Goal: Task Accomplishment & Management: Manage account settings

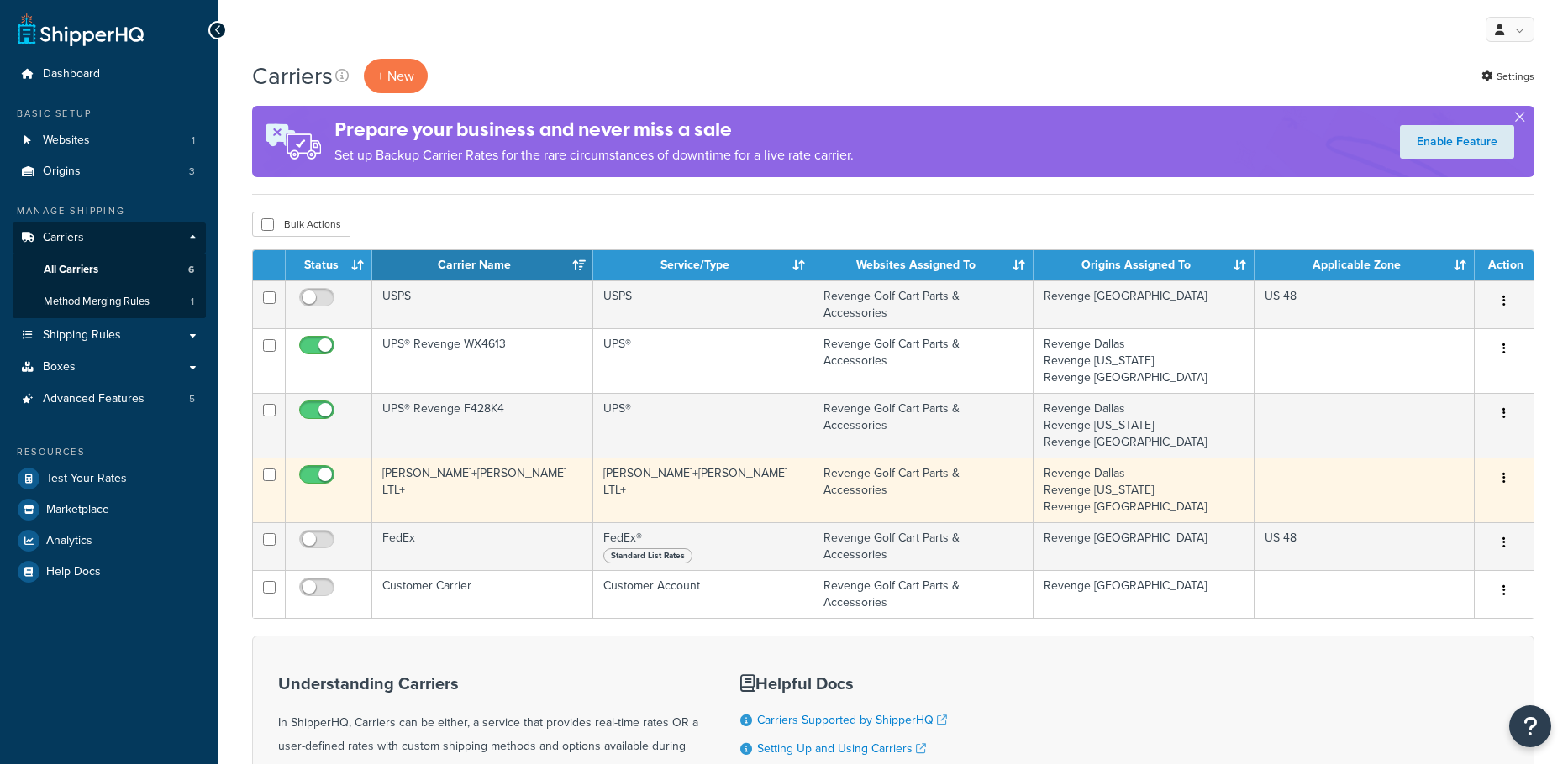
click at [424, 473] on td "[PERSON_NAME]+[PERSON_NAME] LTL+" at bounding box center [482, 489] width 220 height 65
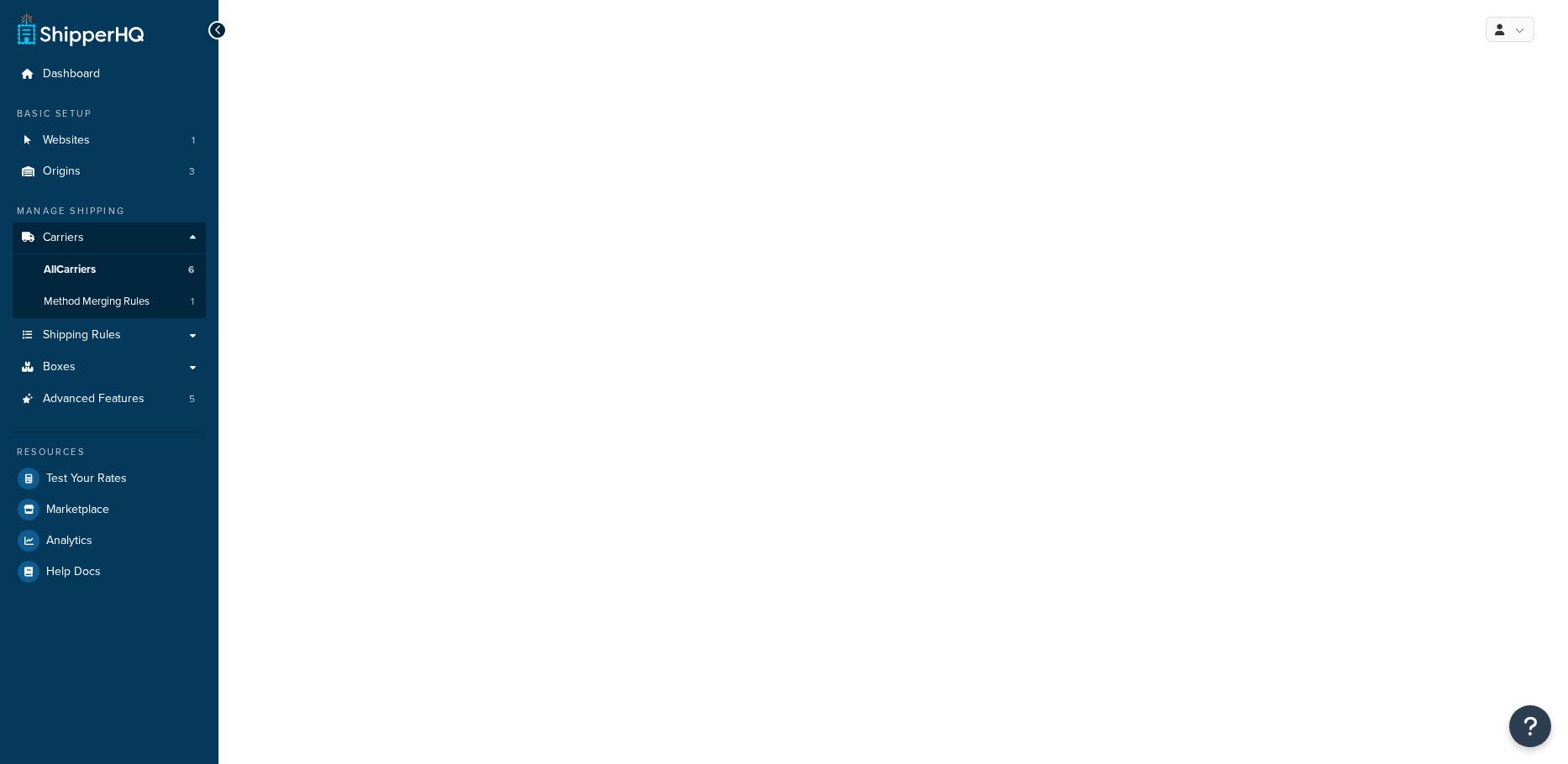
select select "reTransFreight"
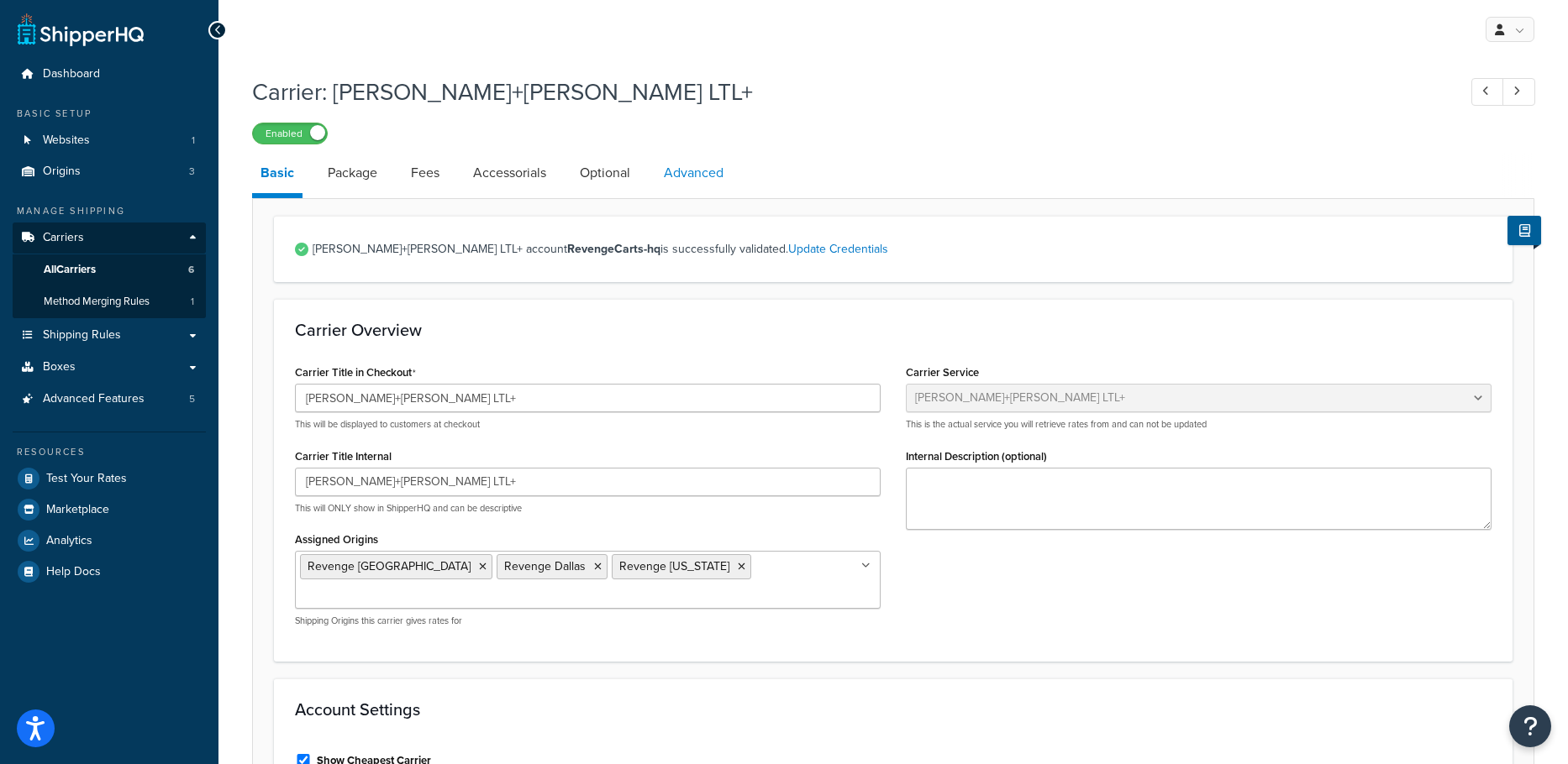
click at [679, 174] on link "Advanced" at bounding box center [694, 172] width 76 height 40
select select "false"
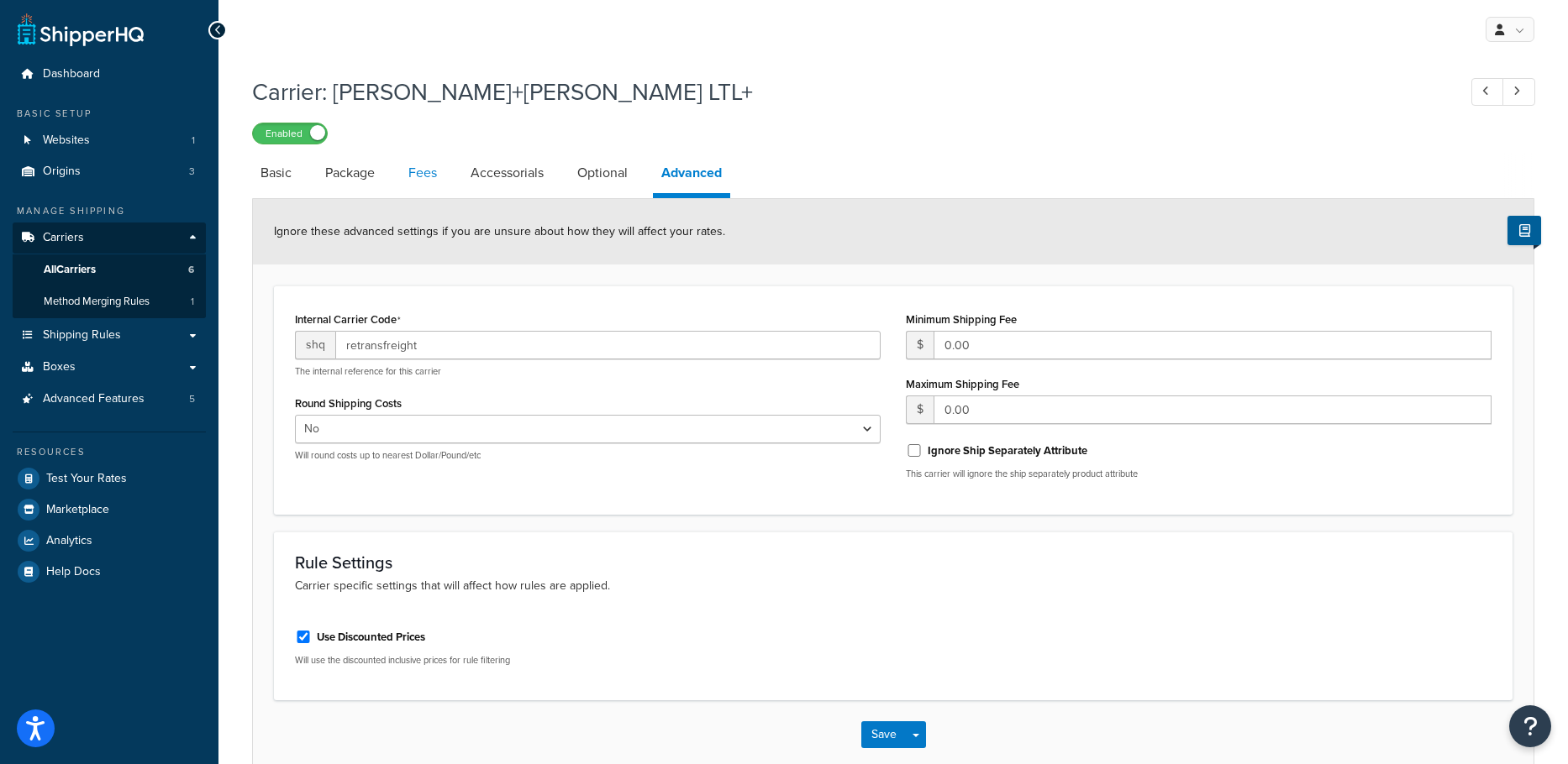
click at [412, 166] on link "Fees" at bounding box center [422, 172] width 45 height 40
select select "AFTER"
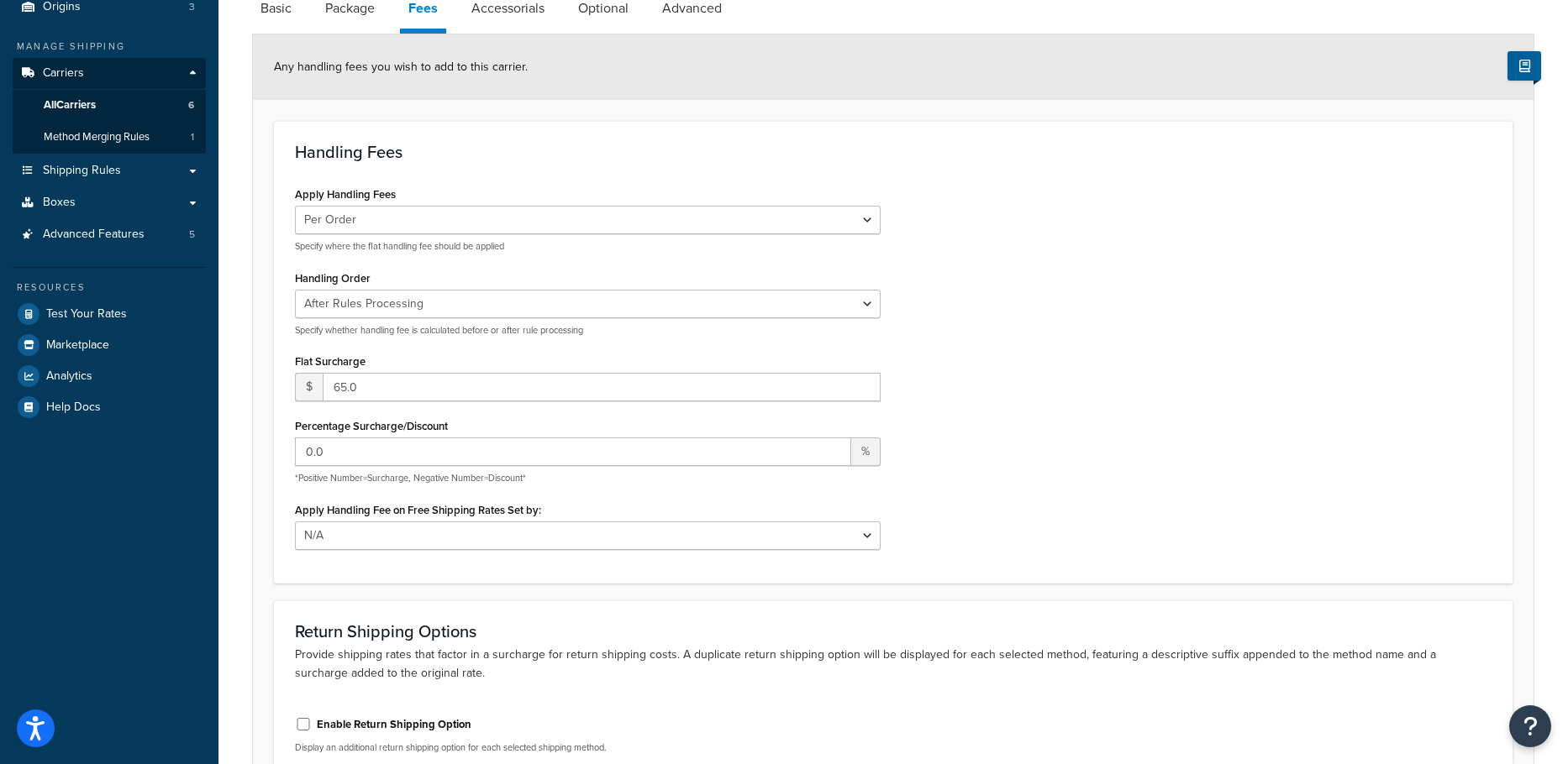
scroll to position [84, 0]
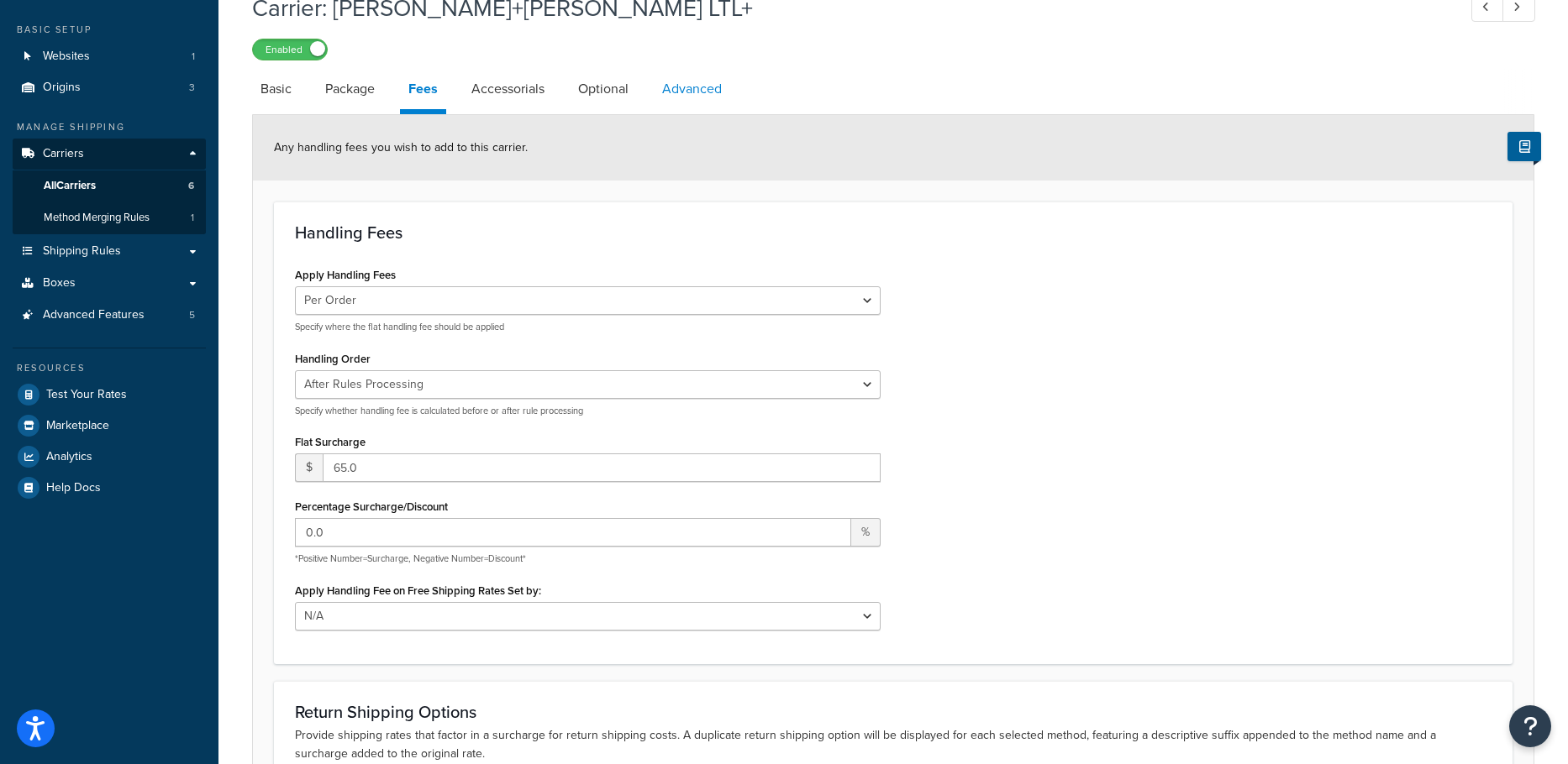
click at [676, 101] on link "Advanced" at bounding box center [692, 89] width 76 height 40
select select "false"
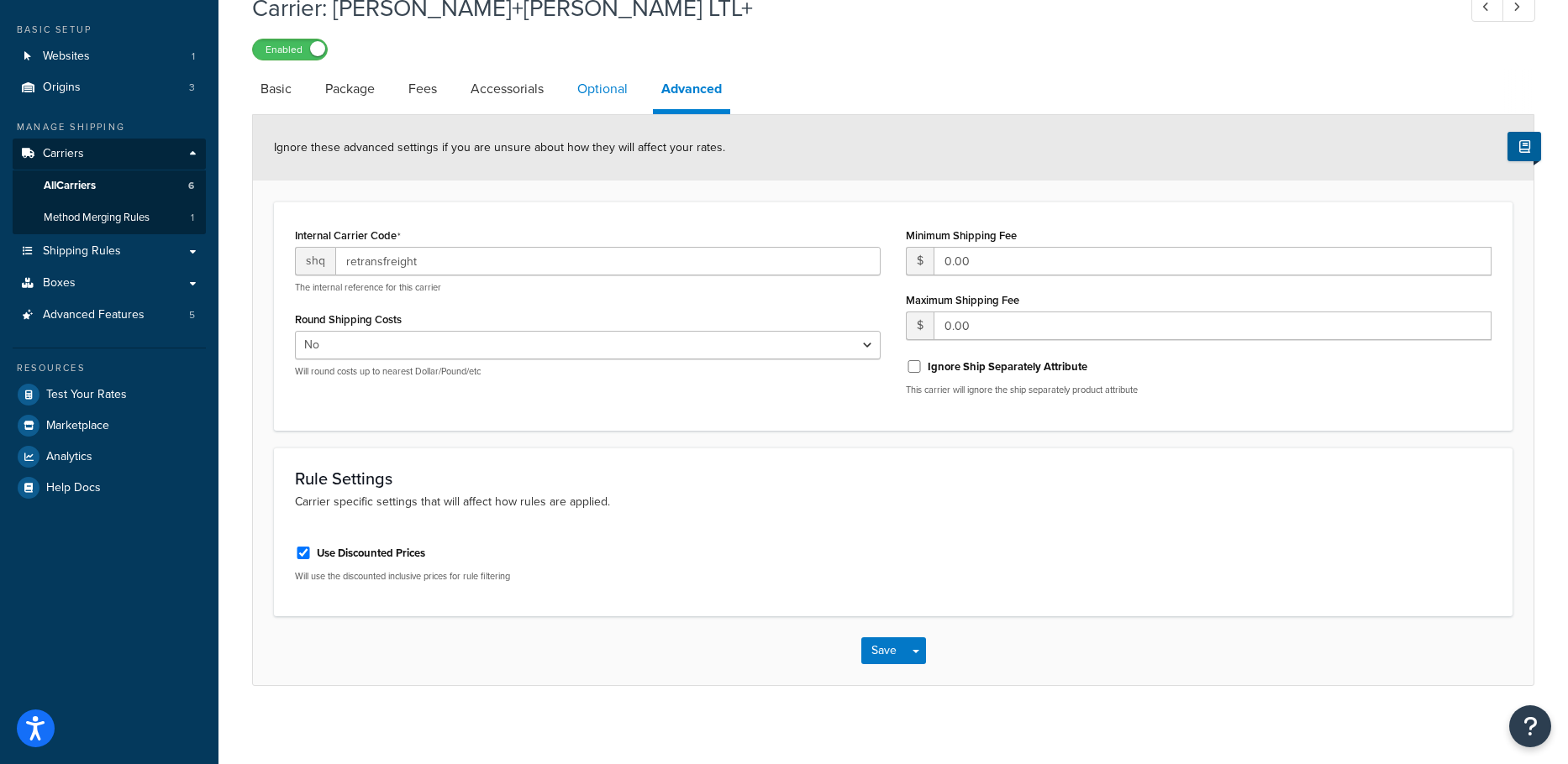
click at [615, 94] on link "Optional" at bounding box center [603, 89] width 67 height 40
select select "65"
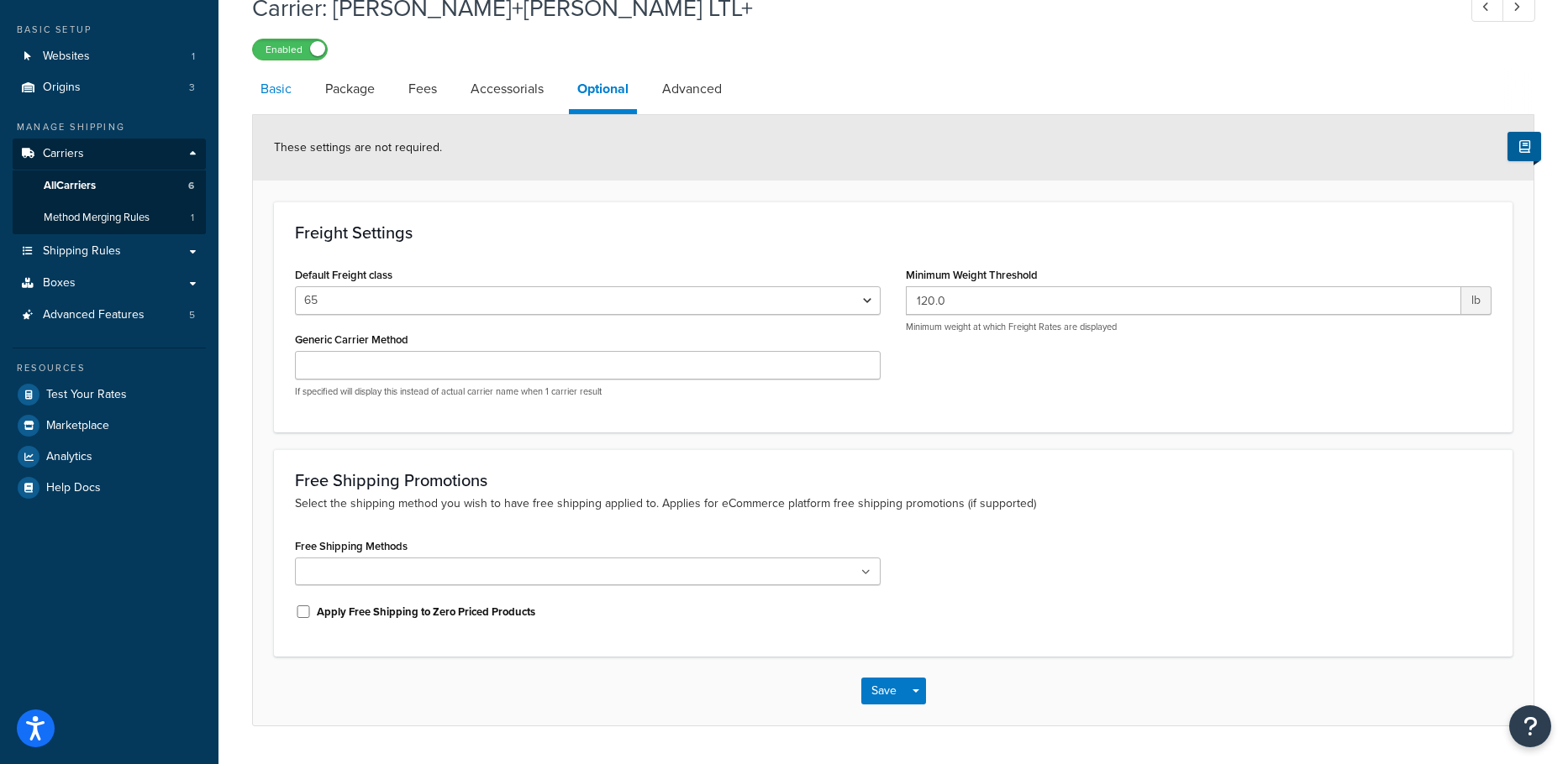
click at [267, 97] on link "Basic" at bounding box center [276, 89] width 48 height 40
select select "reTransFreight"
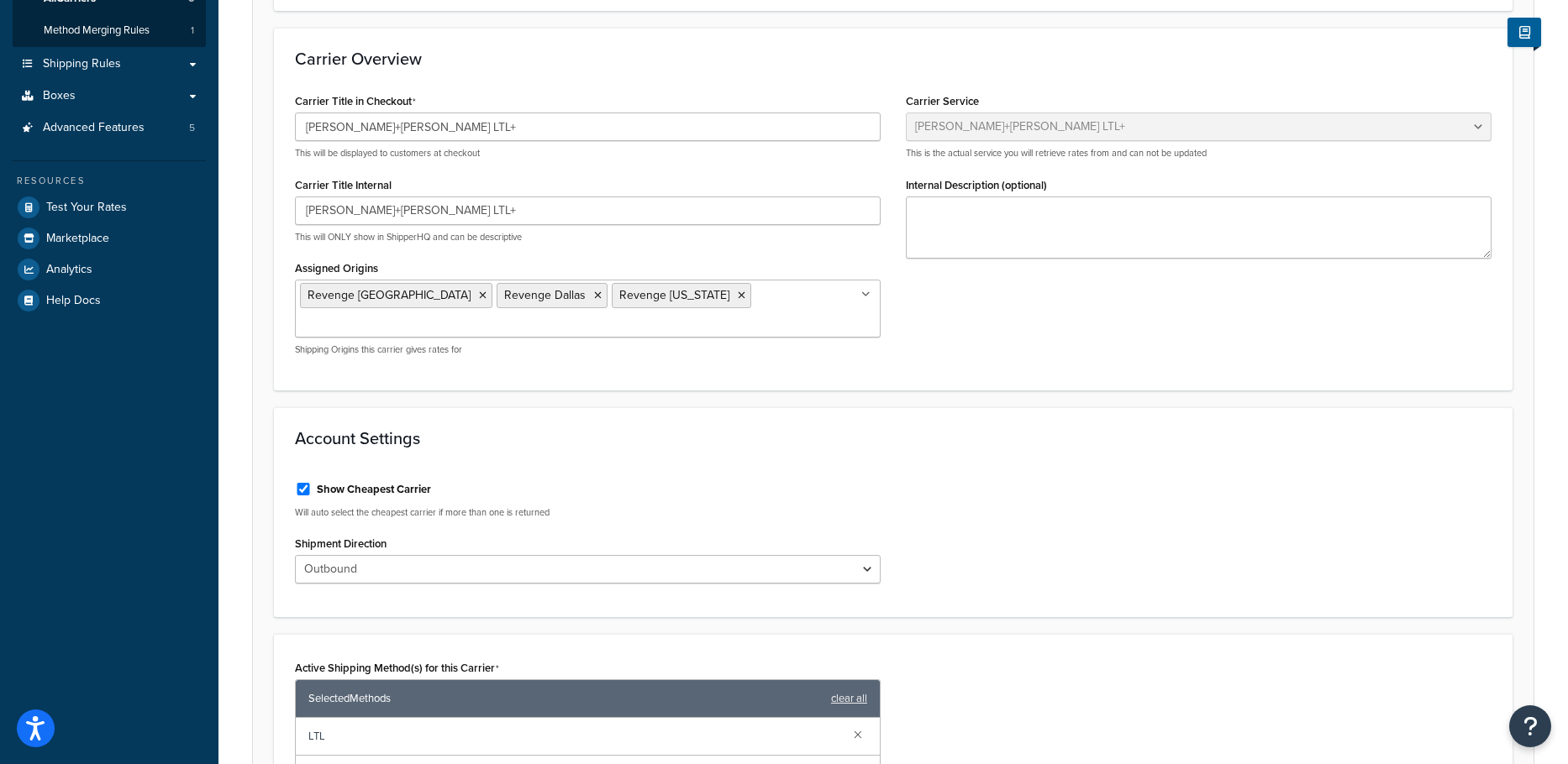
scroll to position [84, 0]
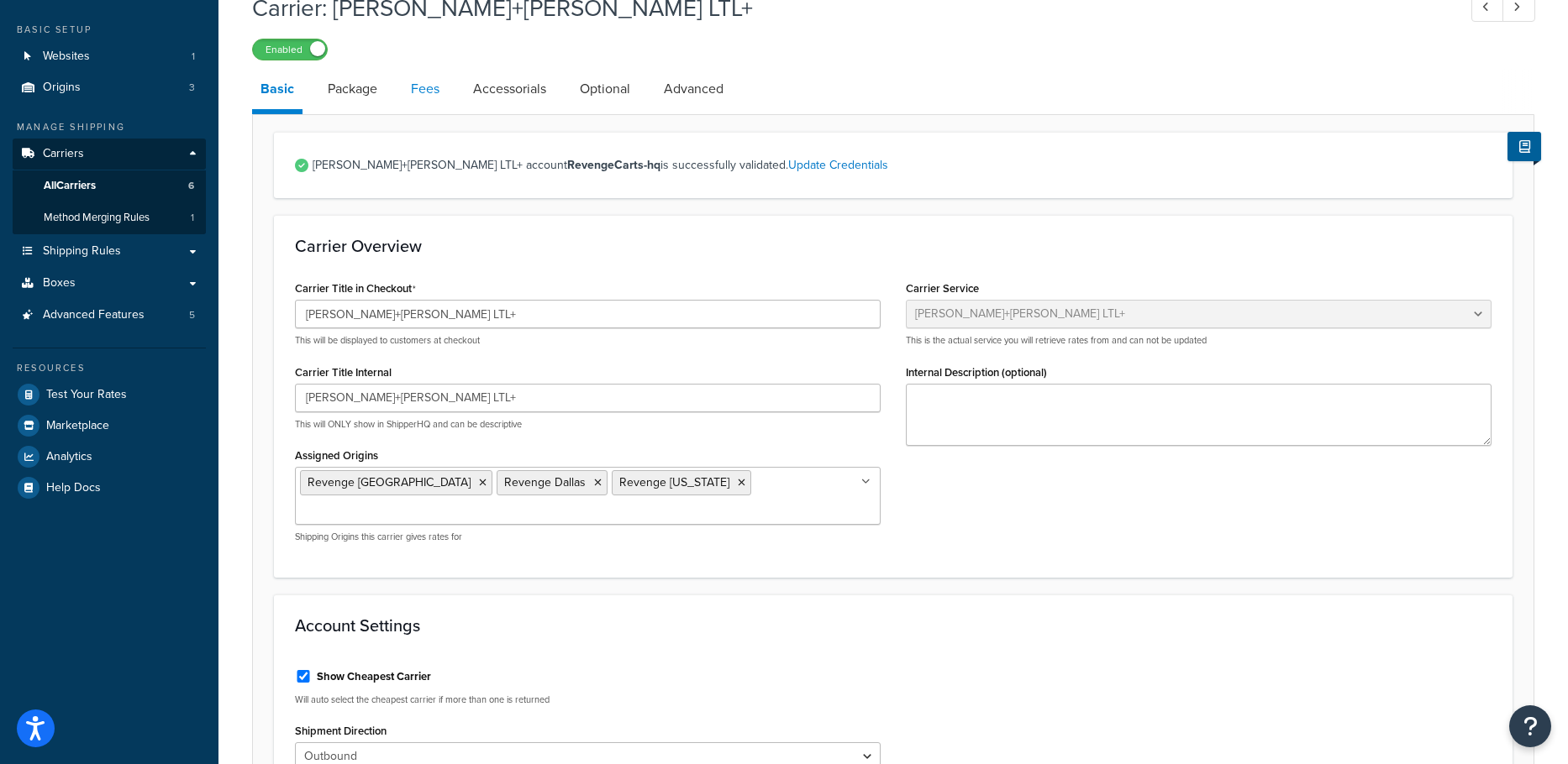
click at [426, 83] on link "Fees" at bounding box center [425, 89] width 45 height 40
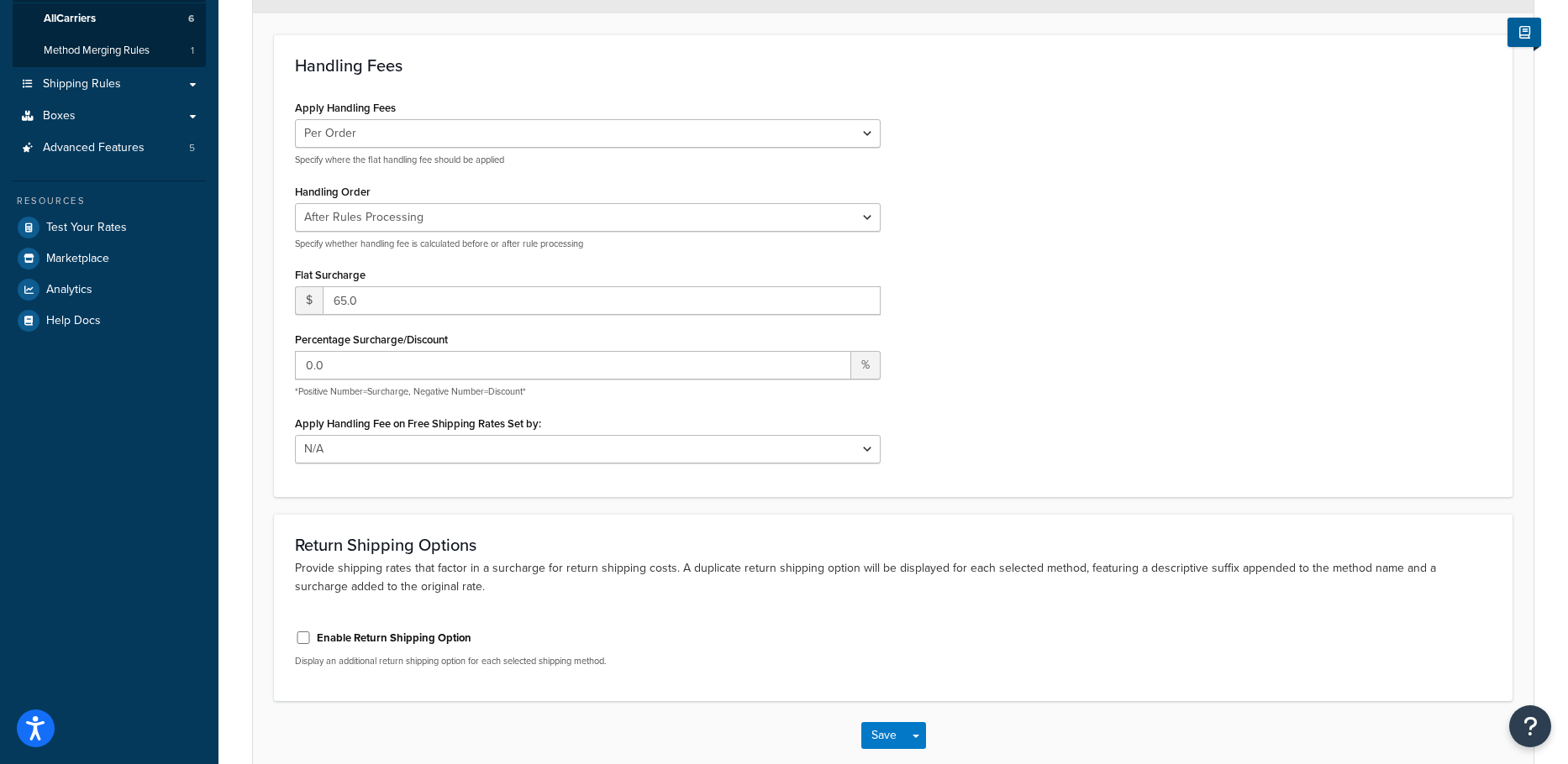
scroll to position [252, 0]
click at [638, 444] on select "N/A Fixed/Free Shipping Methods Free Promotion Rules All Free Shipping" at bounding box center [588, 448] width 586 height 28
click at [1081, 449] on div "Apply Handling Fees Per Order Per Item Per Package Specify where the flat handl…" at bounding box center [893, 285] width 1222 height 379
click at [835, 228] on select "Before Rules Processing After Rules Processing" at bounding box center [588, 216] width 586 height 28
select select "BEFORE"
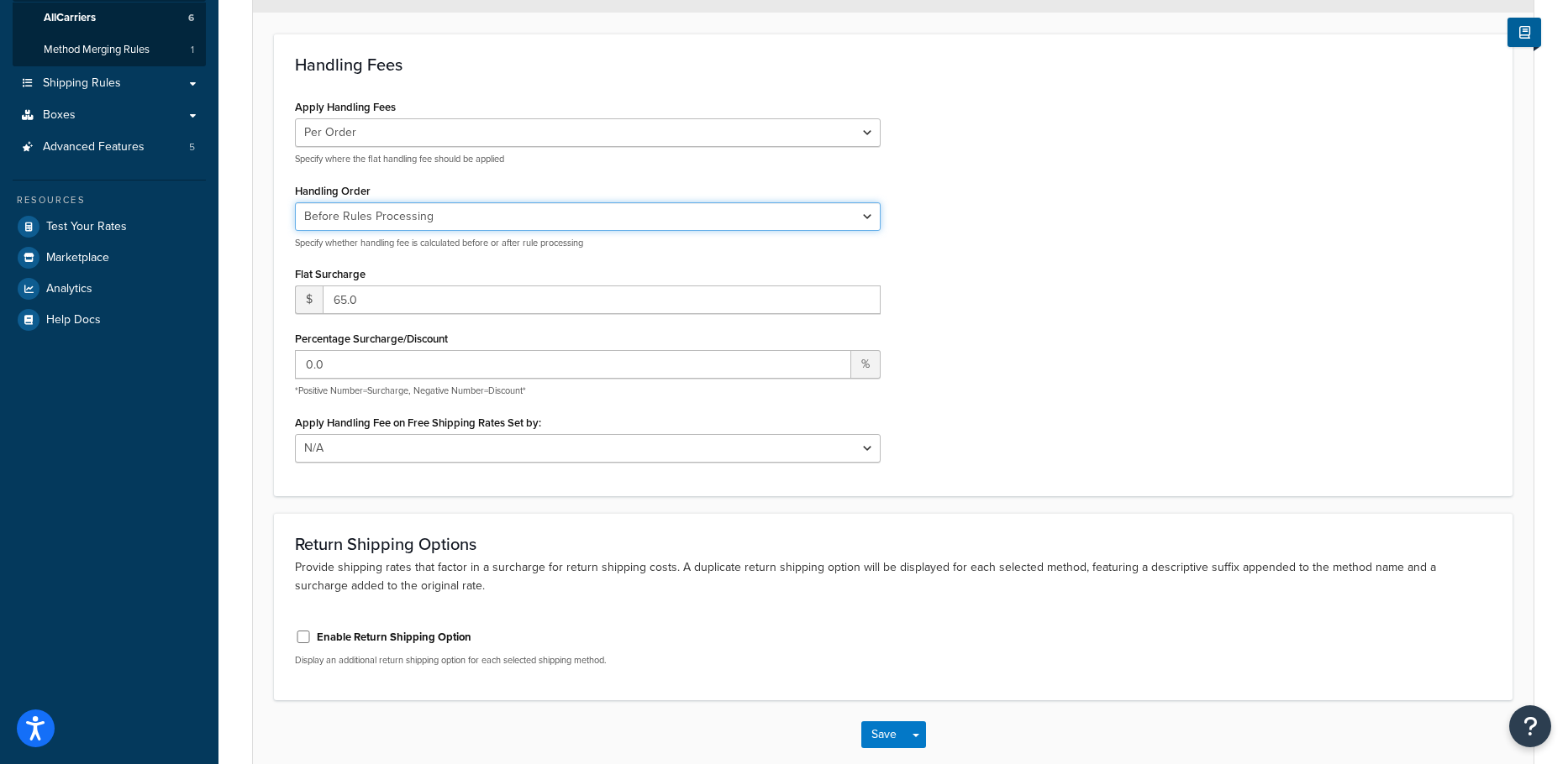
click at [295, 203] on select "Before Rules Processing After Rules Processing" at bounding box center [588, 216] width 586 height 28
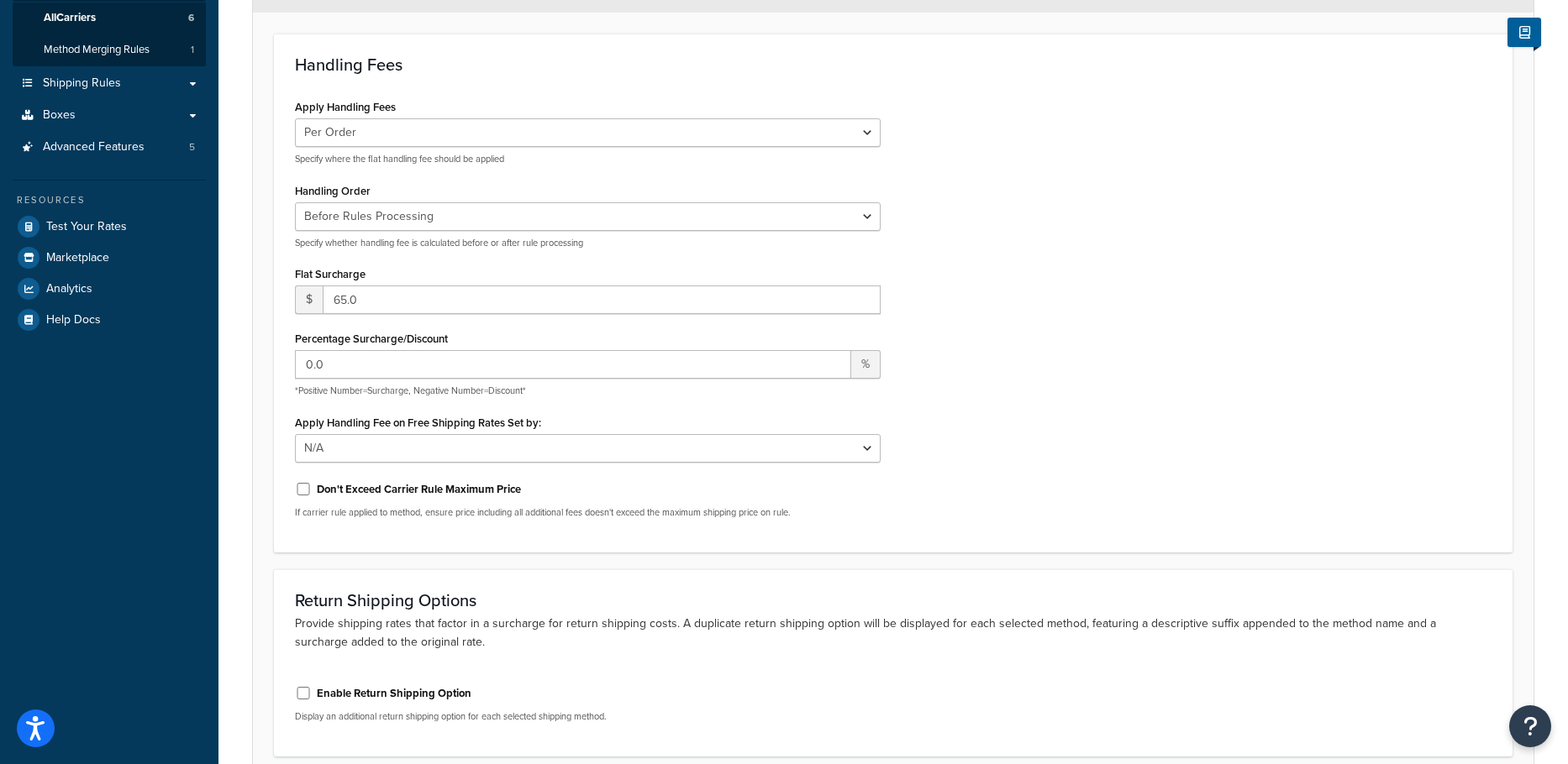
click at [1113, 249] on div "Apply Handling Fees Per Order Per Item Per Package Specify where the flat handl…" at bounding box center [893, 313] width 1222 height 437
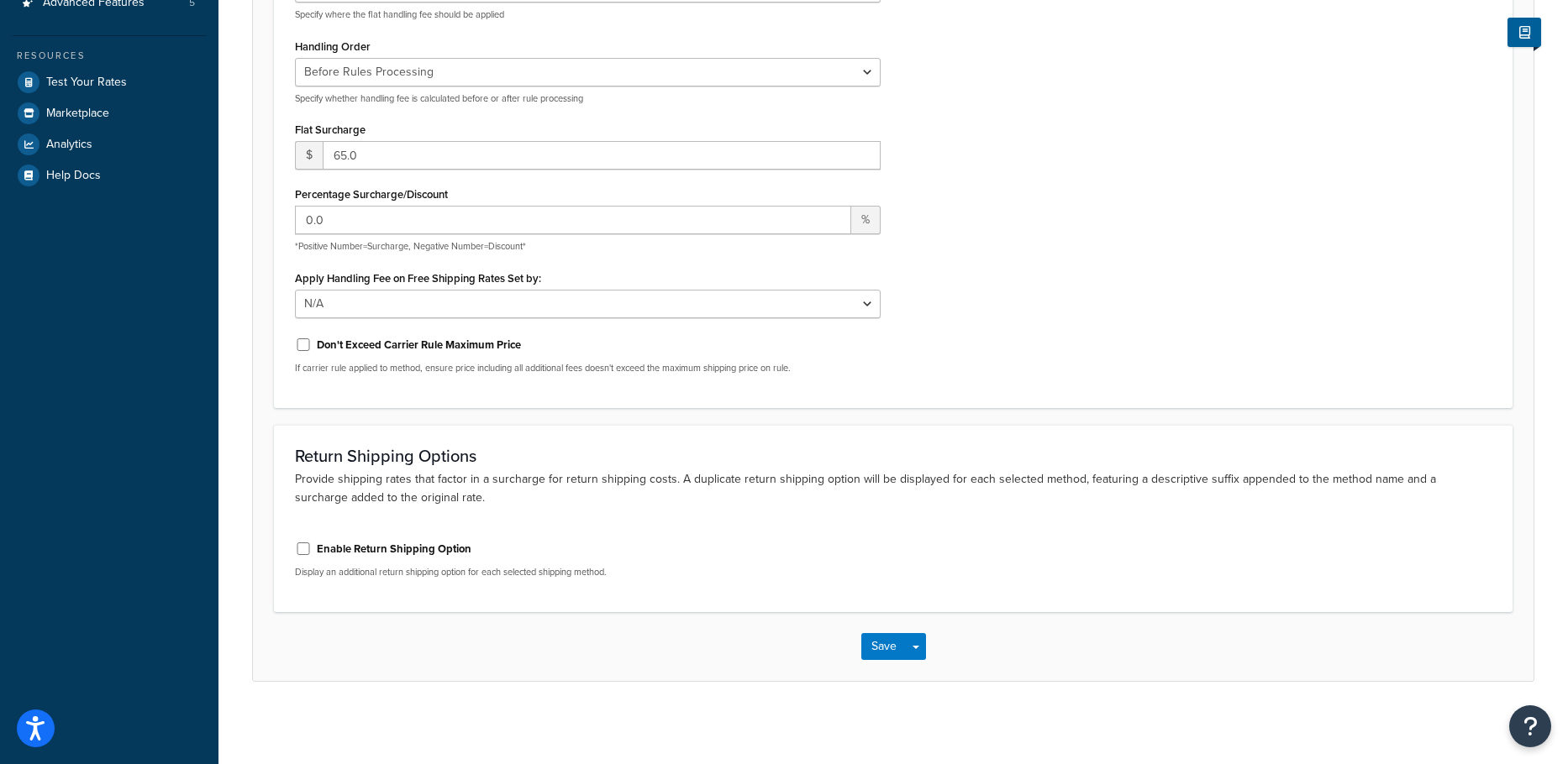
scroll to position [401, 0]
click at [877, 640] on button "Save" at bounding box center [883, 645] width 45 height 27
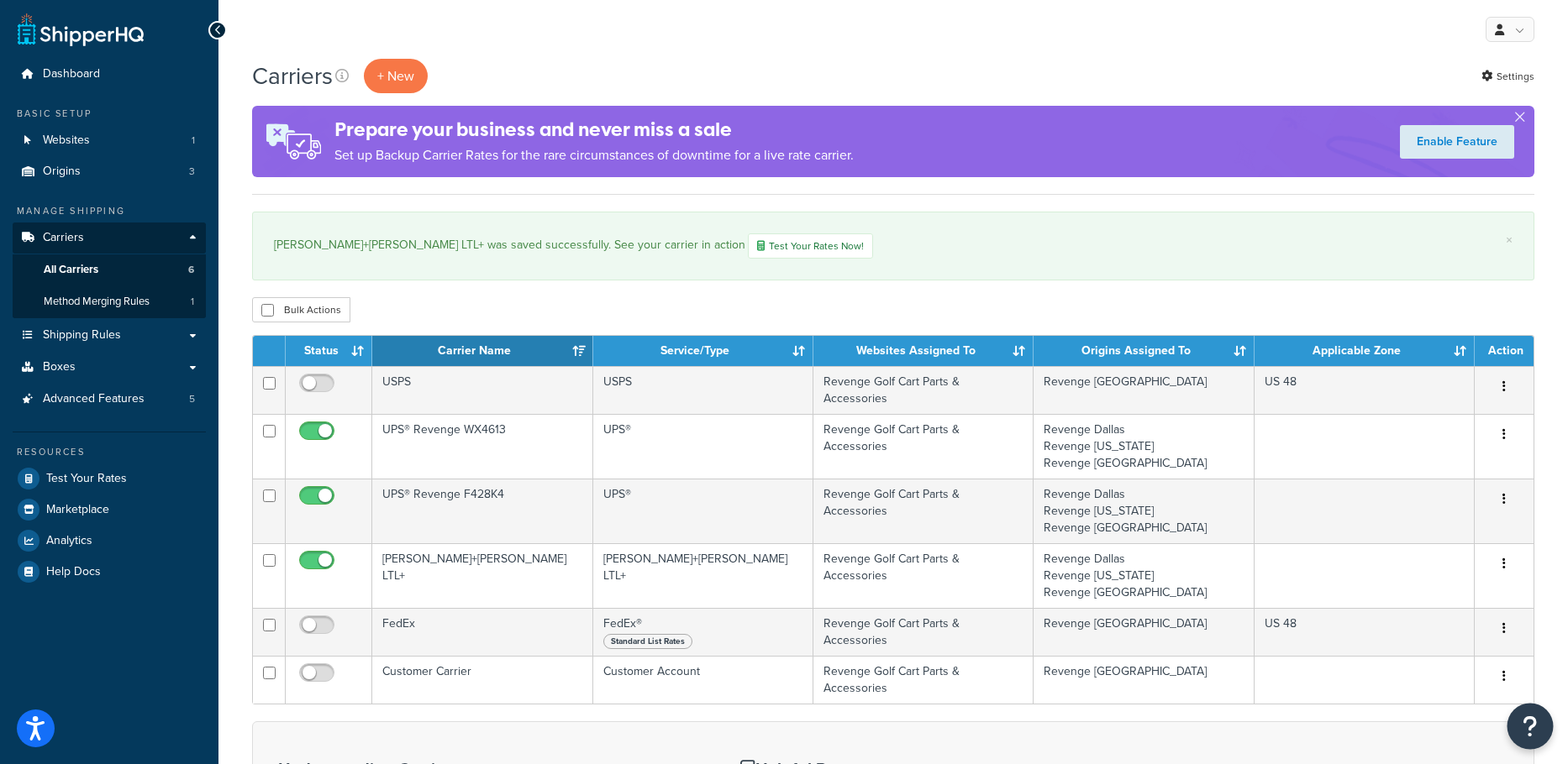
click at [1538, 729] on button "Open Resource Center" at bounding box center [1531, 727] width 46 height 46
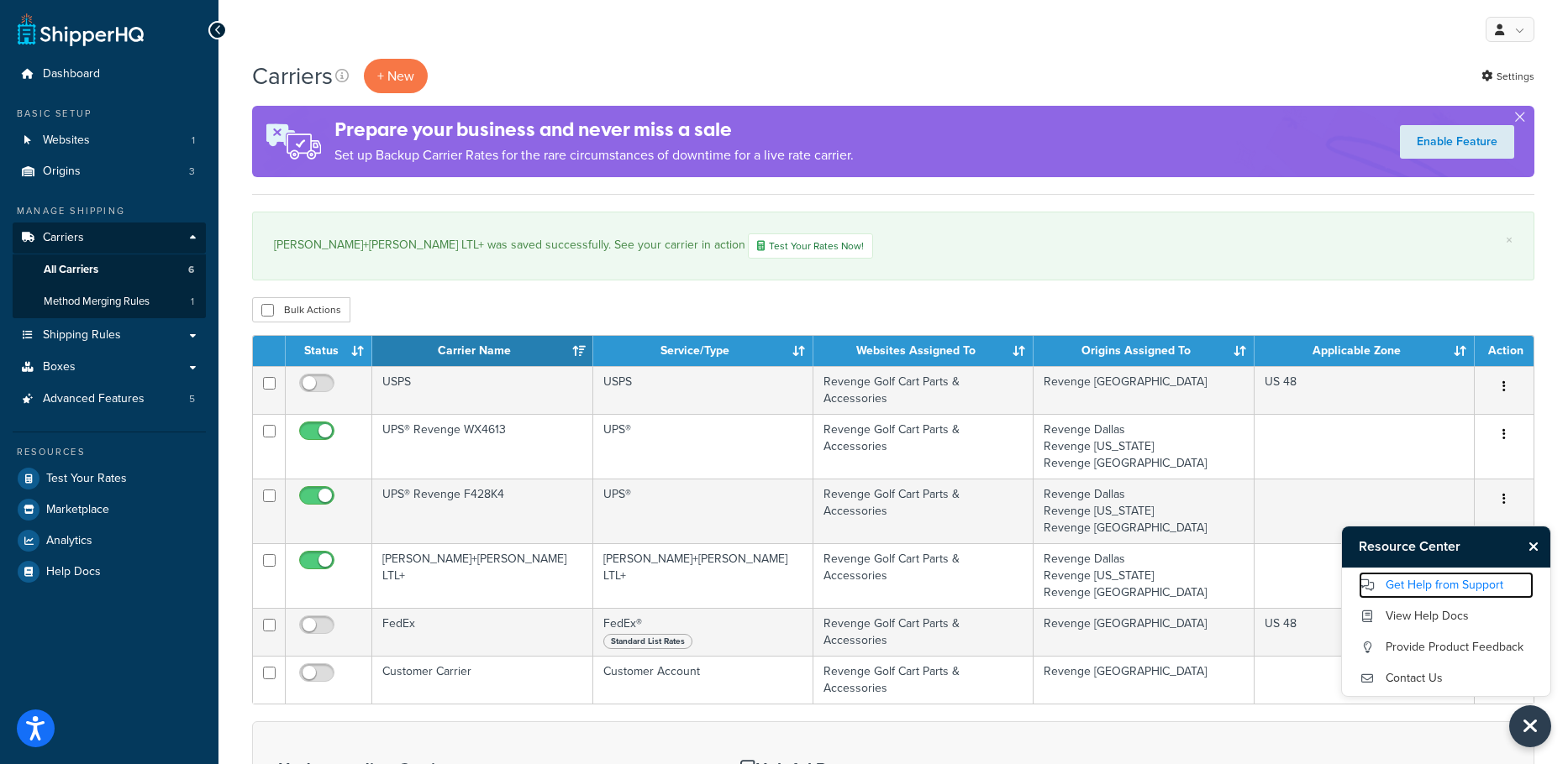
click at [1438, 585] on link "Get Help from Support" at bounding box center [1446, 585] width 175 height 27
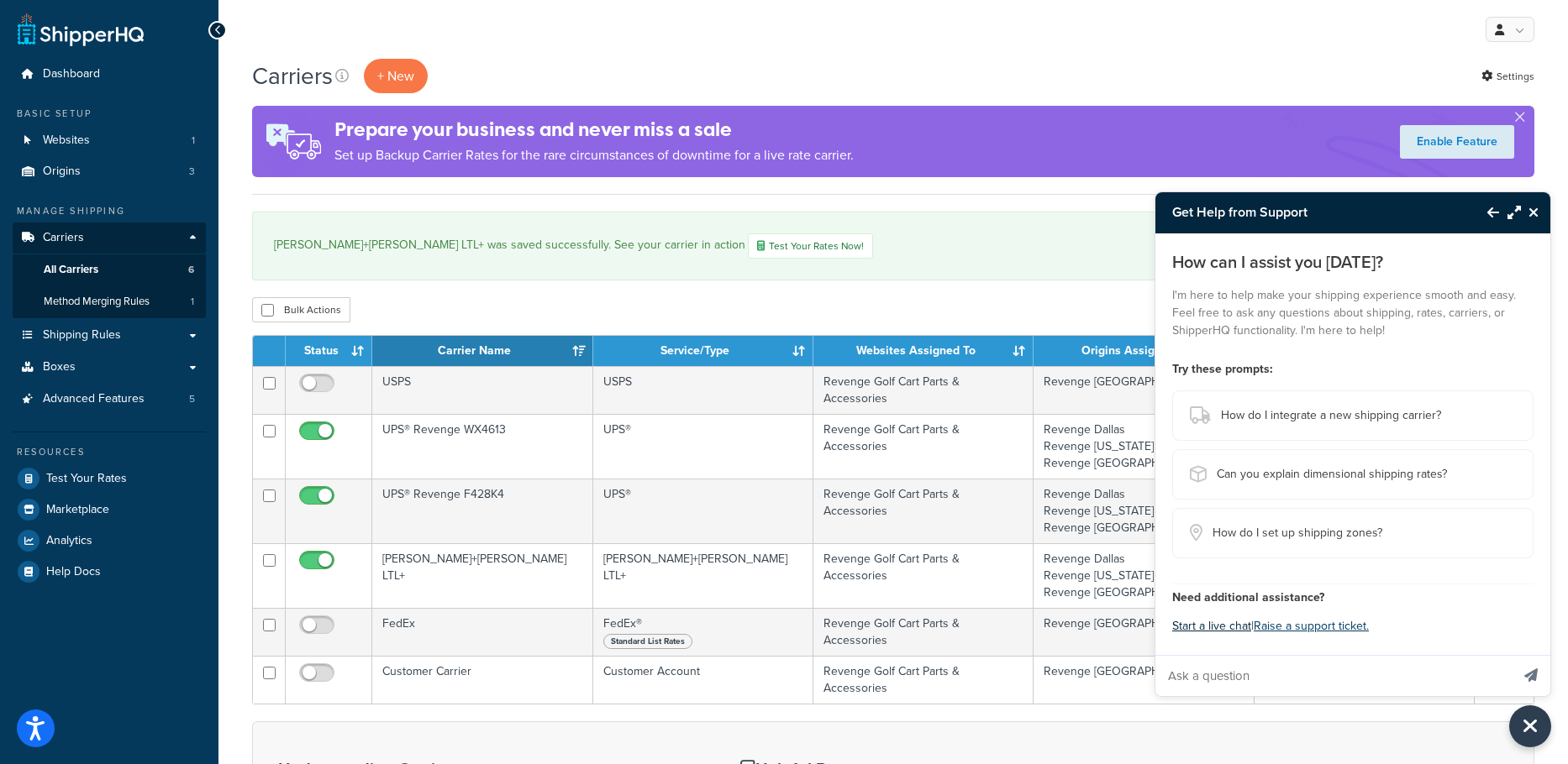
click at [1207, 628] on button "Start a live chat" at bounding box center [1211, 627] width 79 height 24
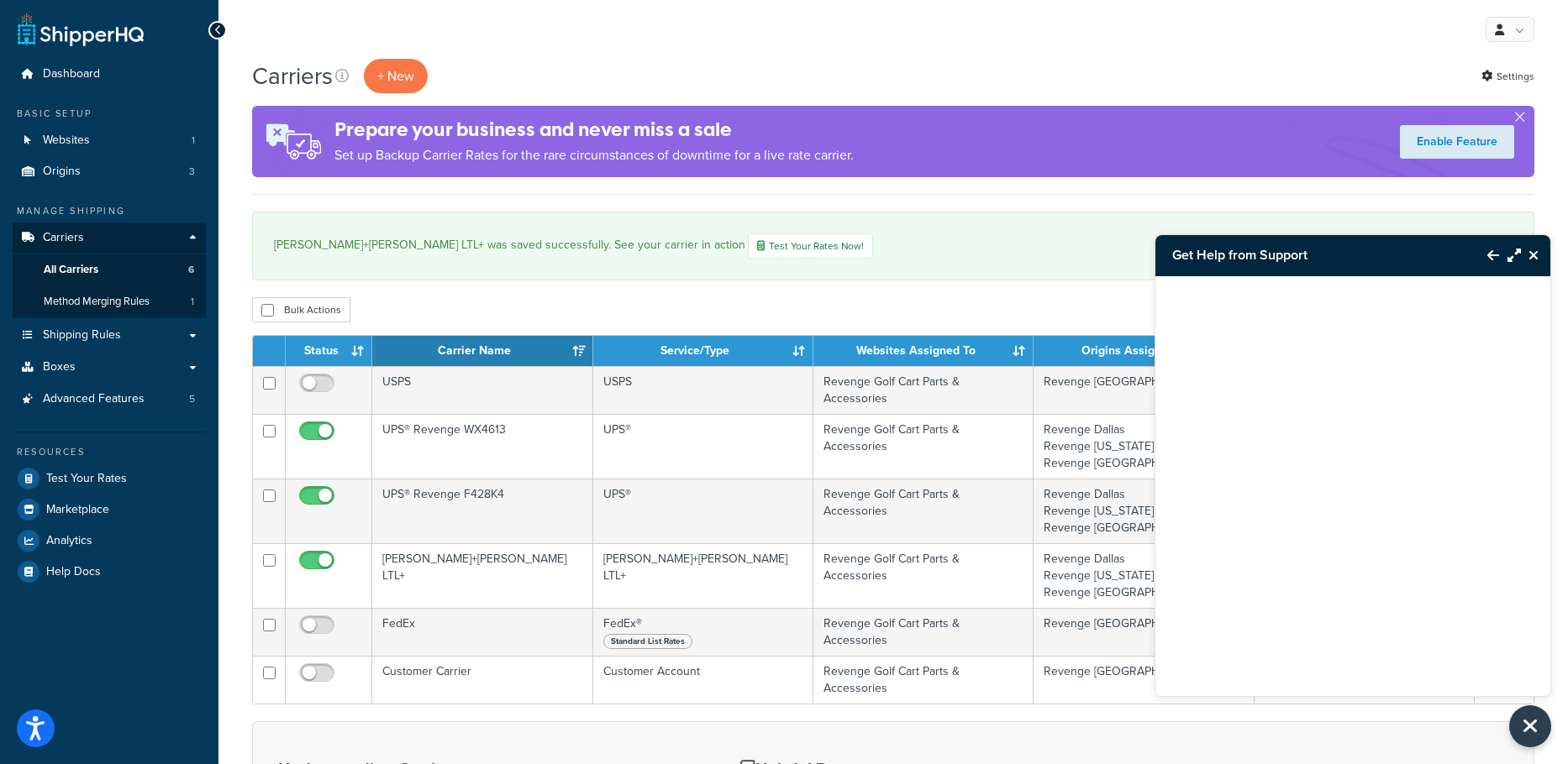
drag, startPoint x: 231, startPoint y: 135, endPoint x: 368, endPoint y: 116, distance: 138.3
click at [231, 135] on div "Carriers + New Settings Prepare your business and never miss a sale Set up Back…" at bounding box center [893, 580] width 1350 height 1043
click at [1019, 278] on div "× [PERSON_NAME]+[PERSON_NAME] LTL+ was saved successfully. See your carrier in …" at bounding box center [893, 246] width 1282 height 69
